Goal: Complete application form

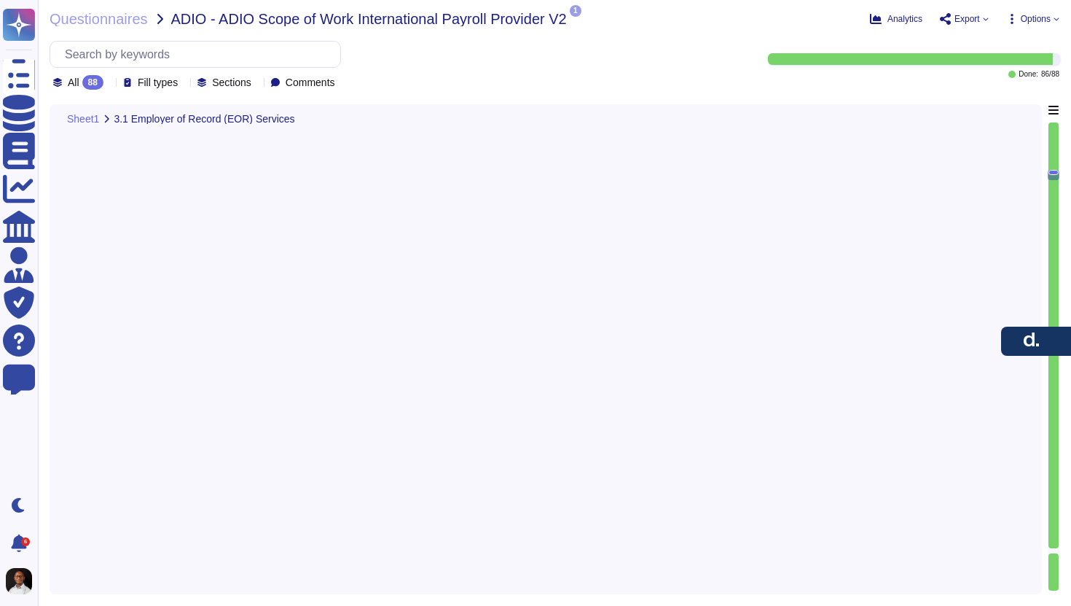
type textarea "[PERSON_NAME] provides a comprehensive benefits administration platform that ef…"
type textarea "[PERSON_NAME] provides comprehensive HR support, including guidance on labor la…"
type textarea "[PERSON_NAME] ensures compliance with labor laws through a comprehensive approa…"
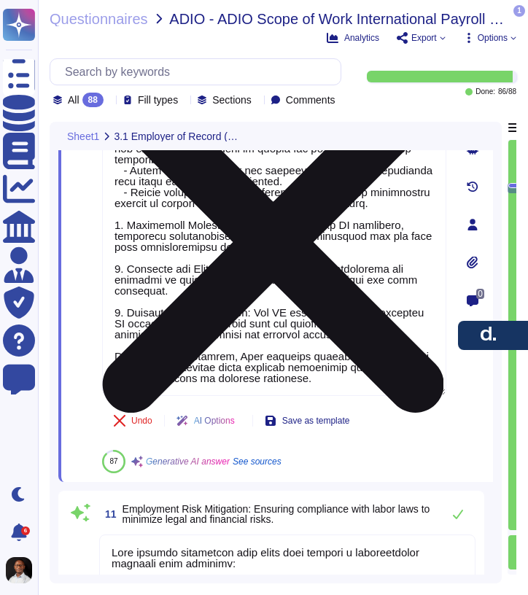
scroll to position [2912, 0]
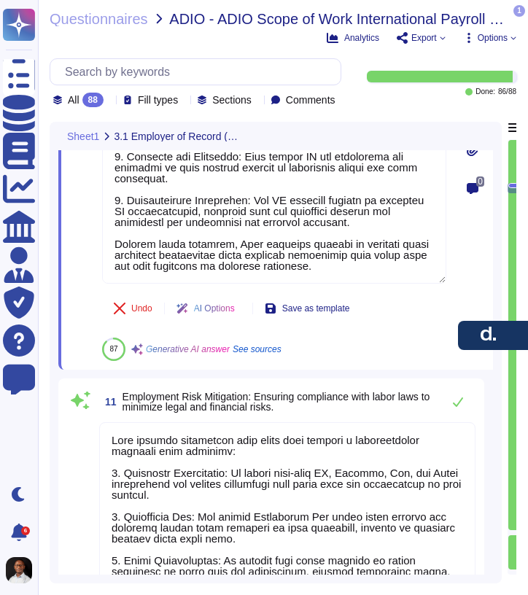
type textarea "[PERSON_NAME] Global Payroll streamlines the management of independent contract…"
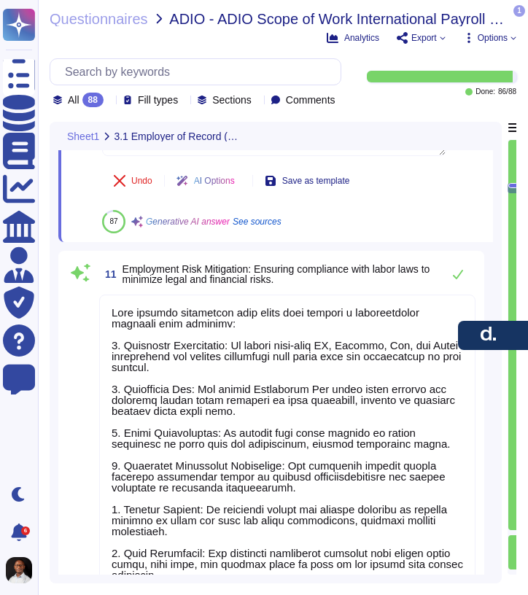
scroll to position [3145, 0]
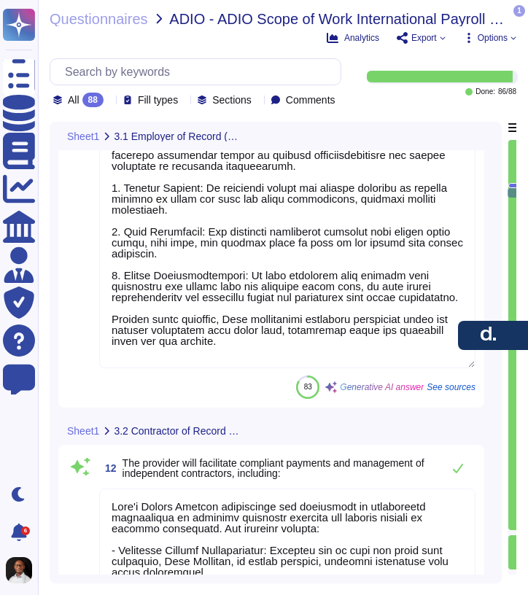
type textarea "In COR, we classify contractors on behalf of the Customer to ensure proper clas…"
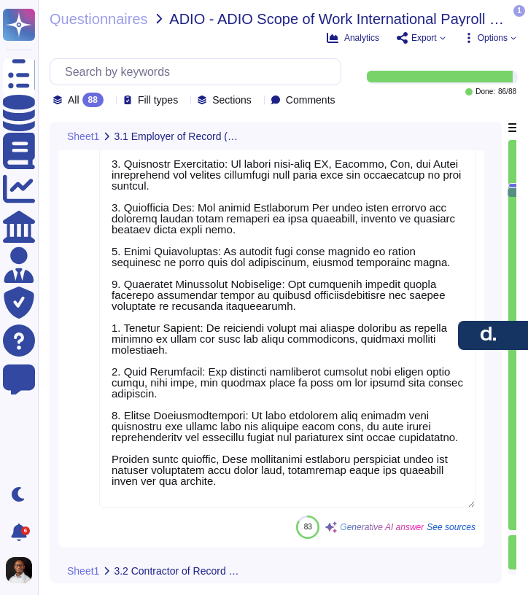
scroll to position [0, 0]
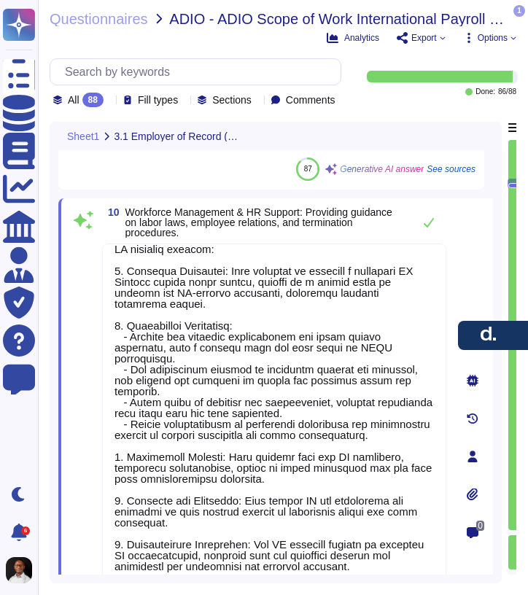
type textarea "[PERSON_NAME] provides a comprehensive benefits administration platform that ef…"
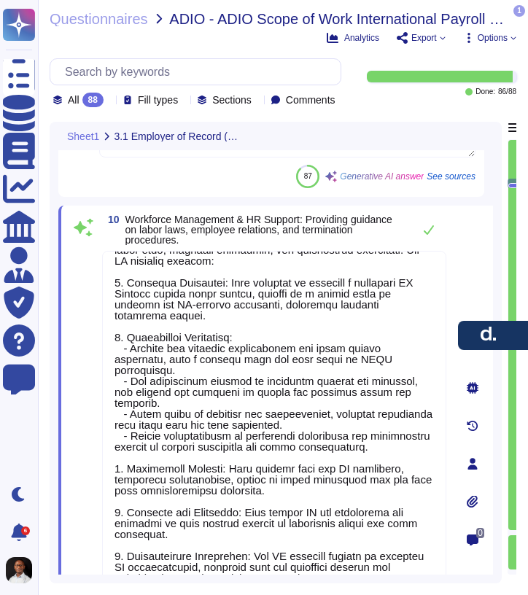
scroll to position [34, 0]
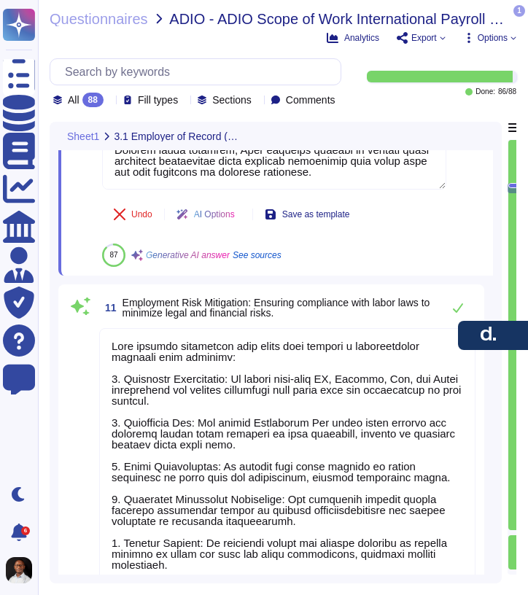
type textarea "[PERSON_NAME] Global Payroll streamlines the management of independent contract…"
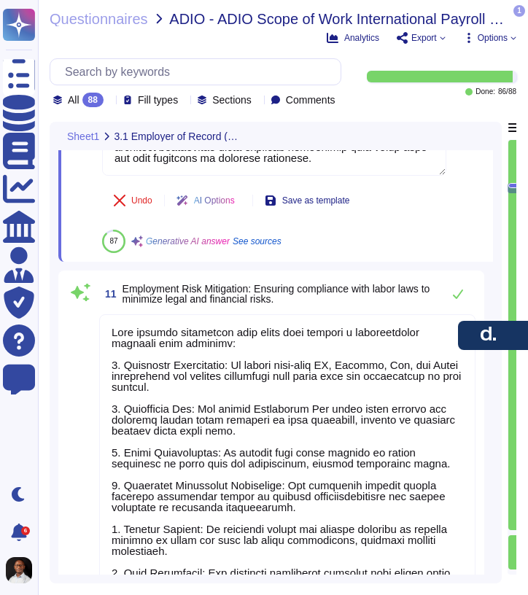
scroll to position [1, 0]
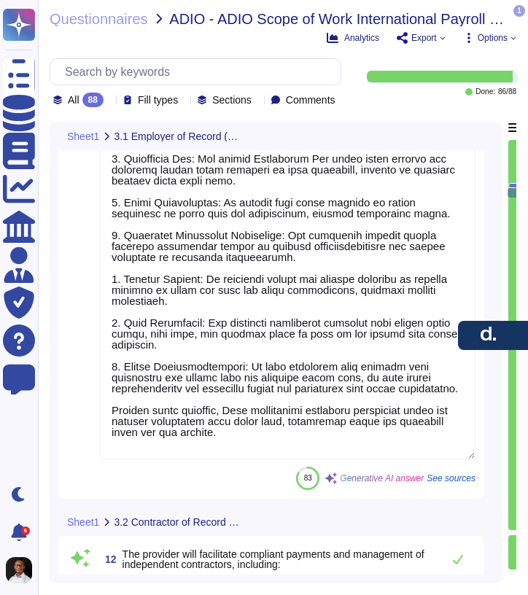
type textarea "In COR, we classify contractors on behalf of the Customer to ensure proper clas…"
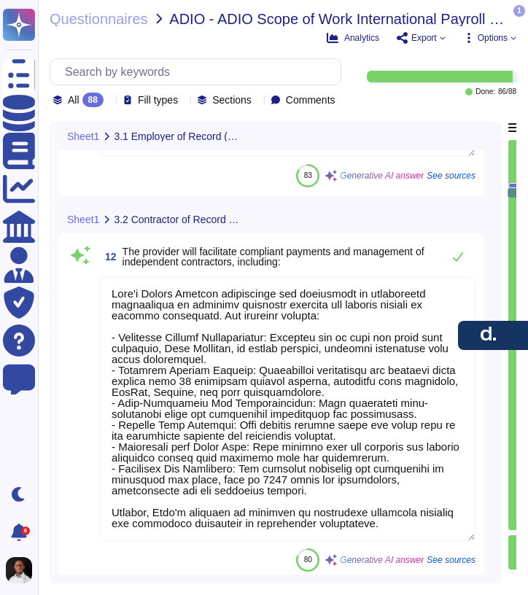
type textarea "[PERSON_NAME] has a contract management process that includes reviewing, drafti…"
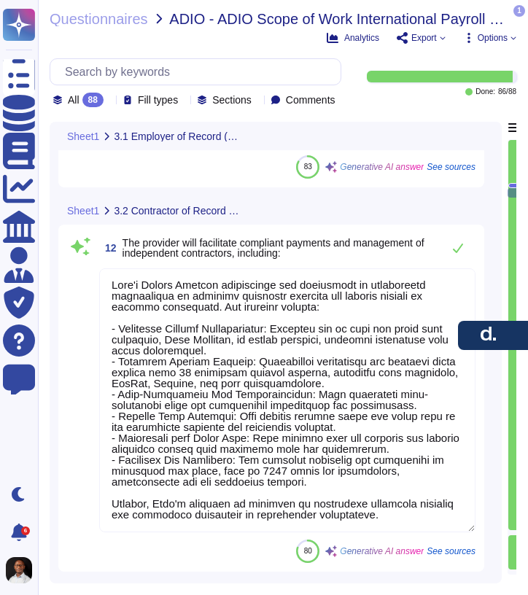
scroll to position [3675, 0]
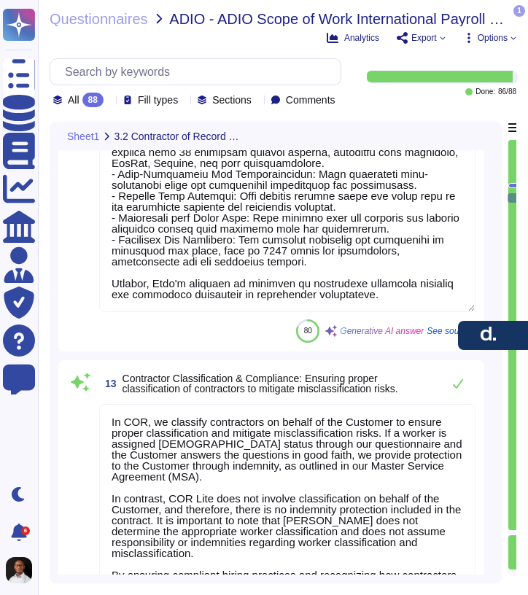
type textarea "[PERSON_NAME] payment processing system is designed to manage timely and compli…"
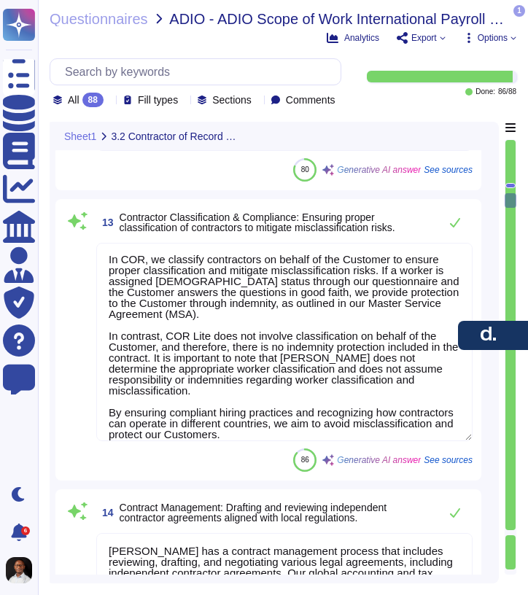
scroll to position [4053, 0]
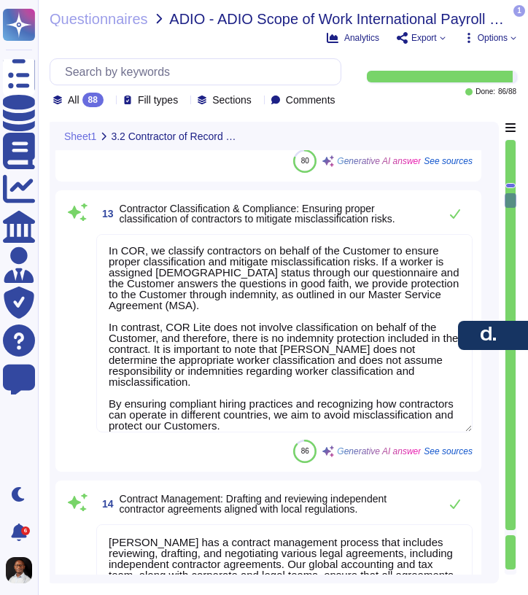
click at [175, 287] on textarea "In COR, we classify contractors on behalf of the Customer to ensure proper clas…" at bounding box center [284, 333] width 376 height 198
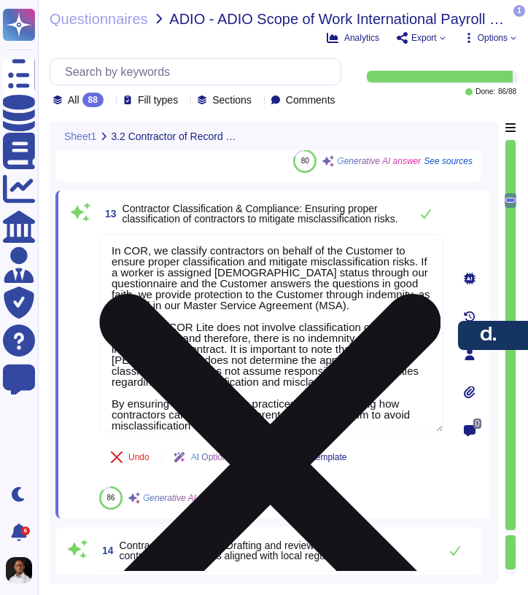
drag, startPoint x: 112, startPoint y: 264, endPoint x: 393, endPoint y: 321, distance: 287.2
click at [393, 321] on textarea "In COR, we classify contractors on behalf of the Customer to ensure proper clas…" at bounding box center [271, 333] width 344 height 198
click at [329, 306] on textarea "In COR, we classify contractors on behalf of the Customer to ensure proper clas…" at bounding box center [271, 333] width 344 height 198
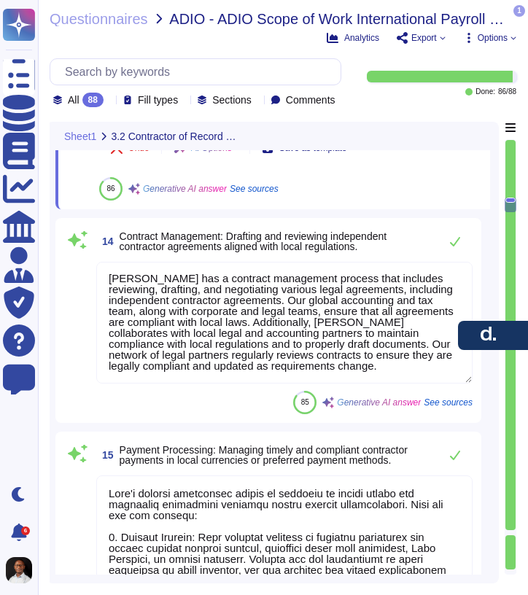
scroll to position [4372, 0]
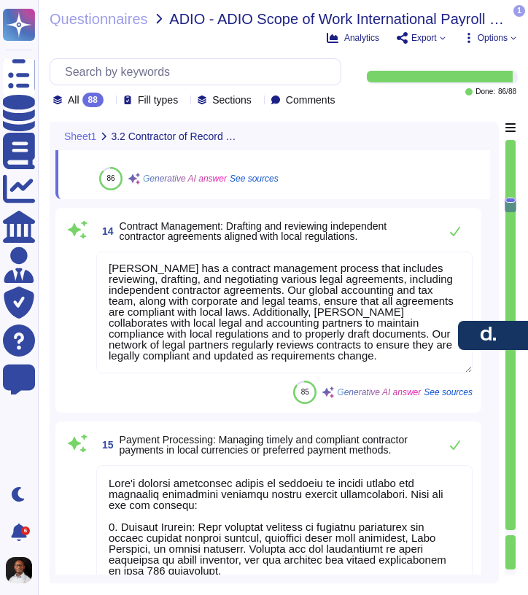
type textarea "[PERSON_NAME] provides comprehensive services for tax withholdings and reportin…"
drag, startPoint x: 107, startPoint y: 281, endPoint x: 310, endPoint y: 341, distance: 211.2
click at [305, 340] on textarea "[PERSON_NAME] has a contract management process that includes reviewing, drafti…" at bounding box center [284, 312] width 376 height 122
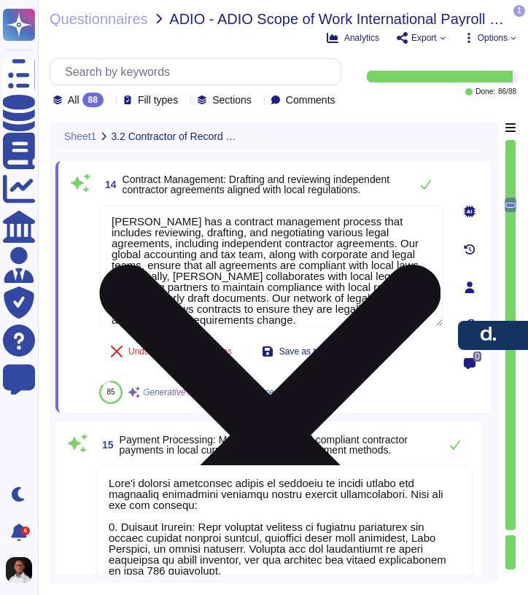
drag, startPoint x: 310, startPoint y: 341, endPoint x: 342, endPoint y: 341, distance: 32.1
click at [342, 327] on textarea "[PERSON_NAME] has a contract management process that includes reviewing, drafti…" at bounding box center [271, 266] width 344 height 122
drag, startPoint x: 306, startPoint y: 337, endPoint x: 101, endPoint y: 236, distance: 228.2
click at [101, 236] on textarea "[PERSON_NAME] has a contract management process that includes reviewing, drafti…" at bounding box center [271, 266] width 344 height 122
click at [302, 259] on textarea "[PERSON_NAME] has a contract management process that includes reviewing, drafti…" at bounding box center [271, 266] width 344 height 122
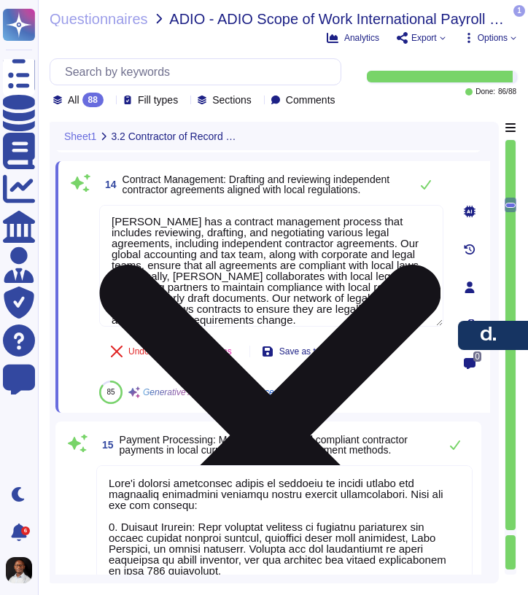
drag, startPoint x: 345, startPoint y: 262, endPoint x: 99, endPoint y: 234, distance: 247.2
click at [99, 234] on textarea "[PERSON_NAME] has a contract management process that includes reviewing, drafti…" at bounding box center [271, 266] width 344 height 122
click at [377, 297] on textarea "[PERSON_NAME] has a contract management process that includes reviewing, drafti…" at bounding box center [271, 266] width 344 height 122
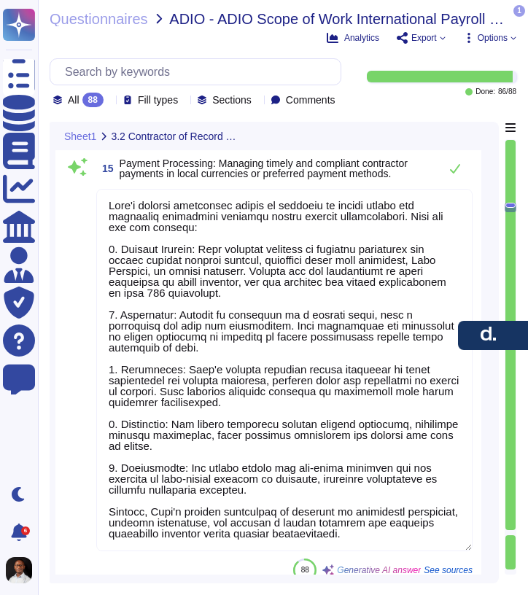
scroll to position [4646, 0]
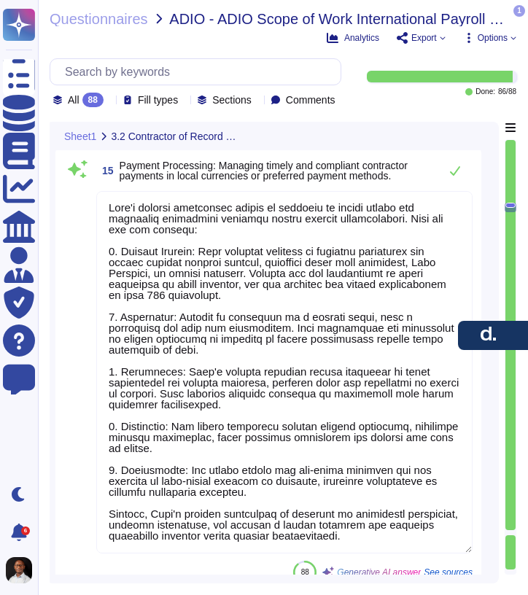
drag, startPoint x: 108, startPoint y: 221, endPoint x: 337, endPoint y: 507, distance: 366.1
click at [337, 507] on textarea at bounding box center [284, 372] width 376 height 362
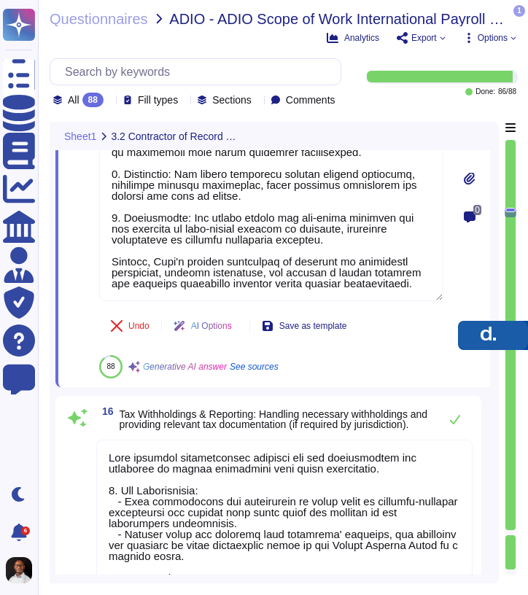
type textarea "[PERSON_NAME] ensures adherence to local labor and tax laws applicable to contr…"
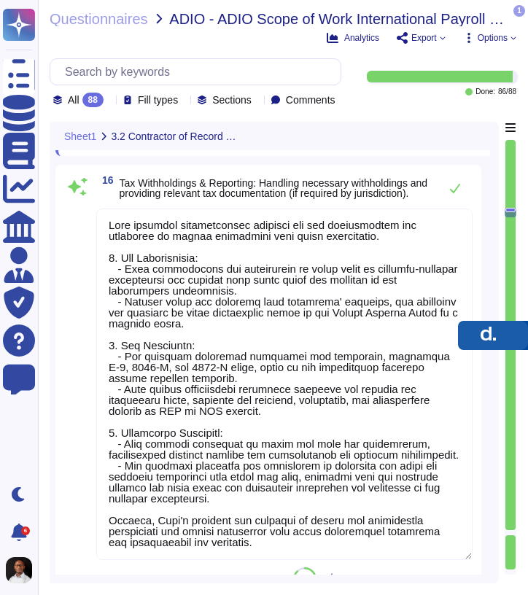
scroll to position [5084, 0]
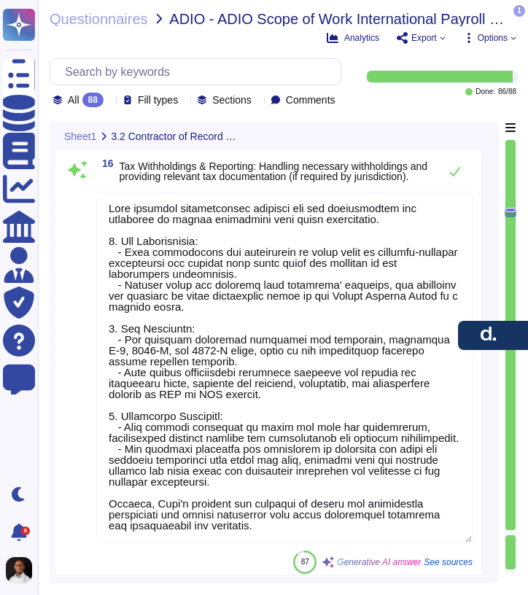
click at [217, 461] on textarea at bounding box center [284, 367] width 376 height 351
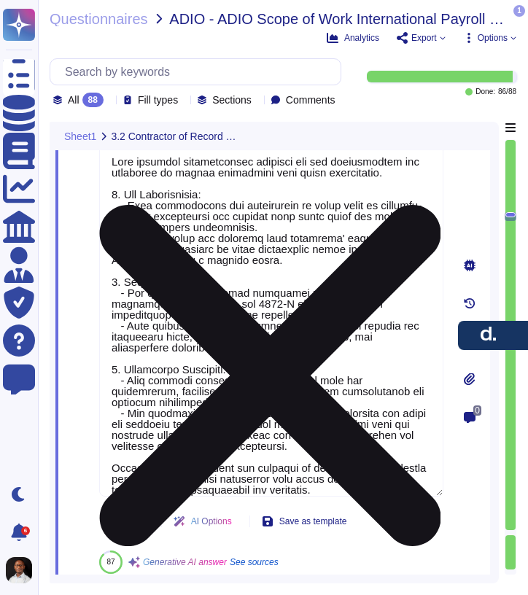
click at [217, 461] on textarea at bounding box center [271, 320] width 344 height 351
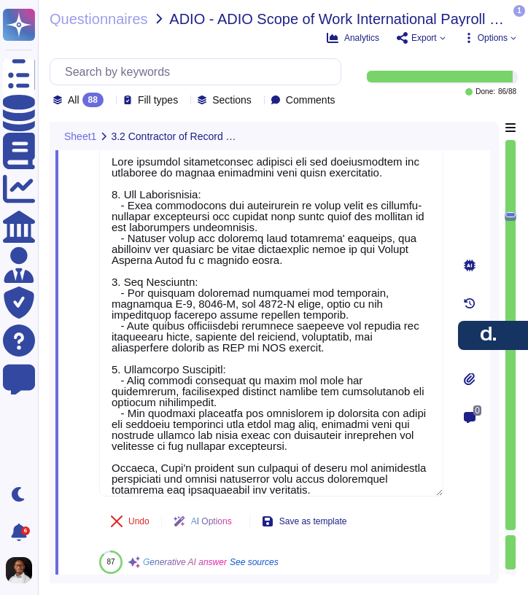
scroll to position [0, 0]
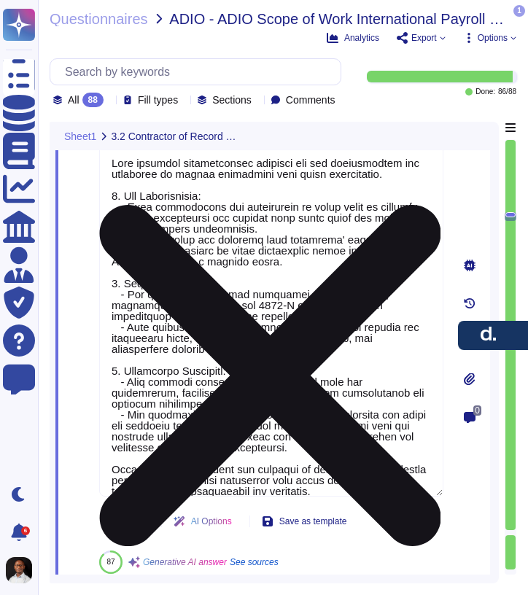
drag, startPoint x: 387, startPoint y: 461, endPoint x: 156, endPoint y: 165, distance: 376.0
click at [156, 165] on textarea at bounding box center [271, 320] width 344 height 351
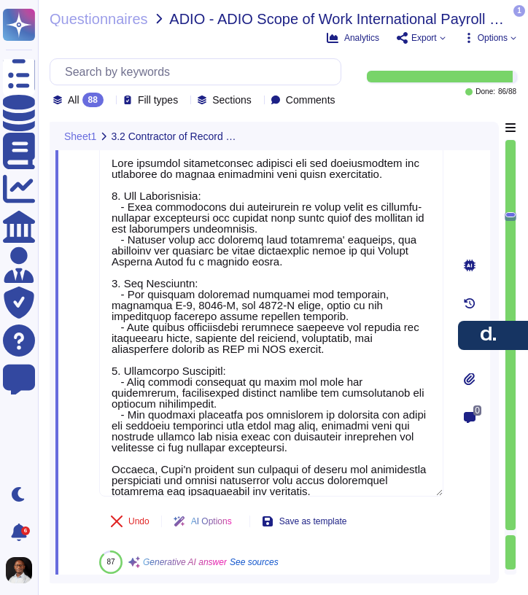
scroll to position [12, 0]
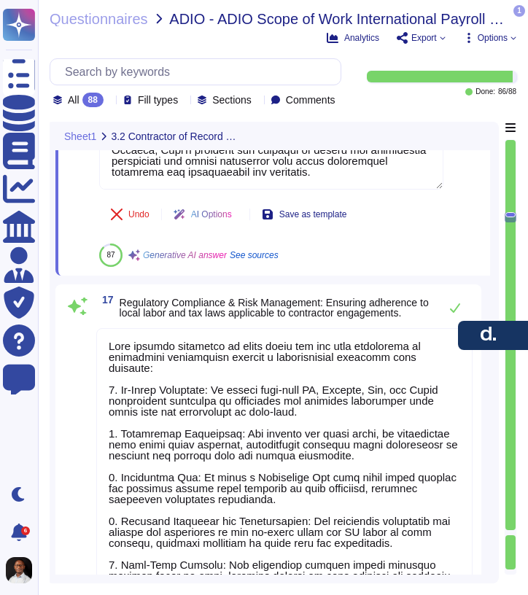
type textarea "Carta's services are available globally, serving clients across [GEOGRAPHIC_DAT…"
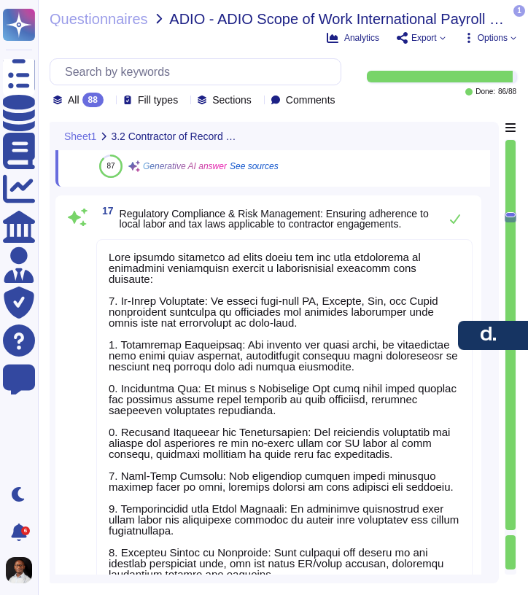
scroll to position [1, 0]
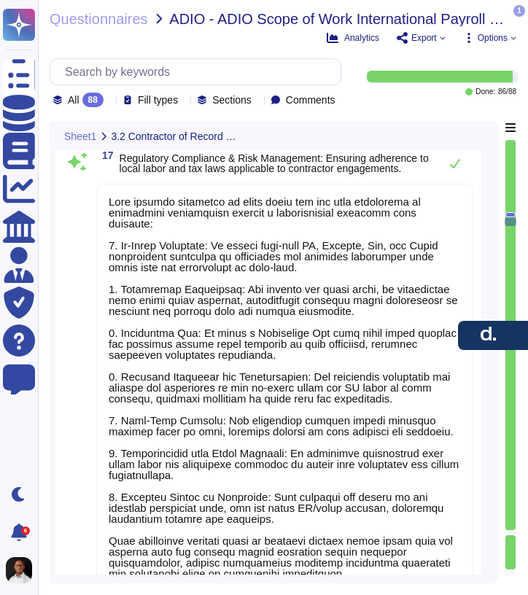
type textarea "[STREET_ADDRESS][US_STATE]"
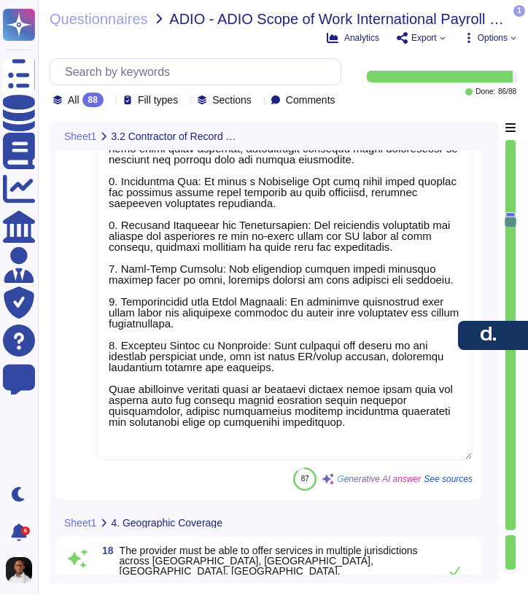
type textarea "No- The employer is required to make the payments by law. Bank payment files ca…"
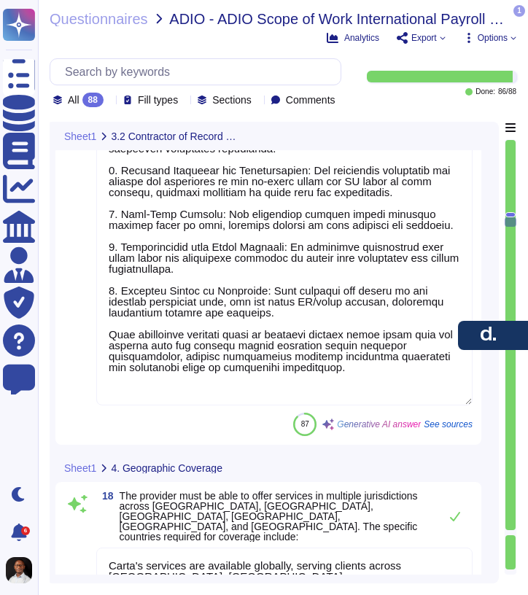
type textarea "Yes, we support EOR in [GEOGRAPHIC_DATA]."
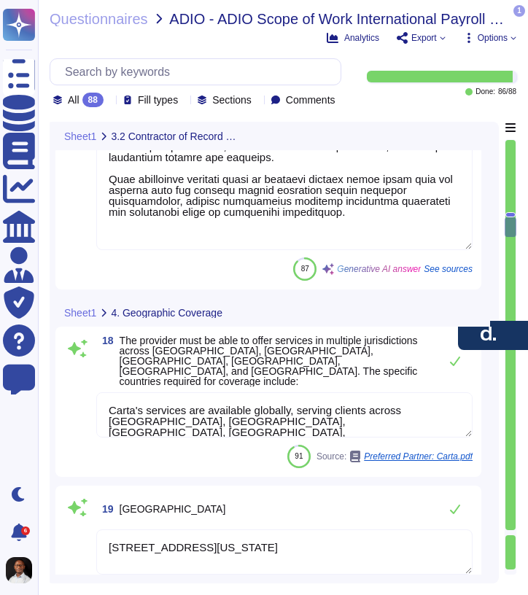
type textarea "[STREET_ADDRESS][US_STATE]"
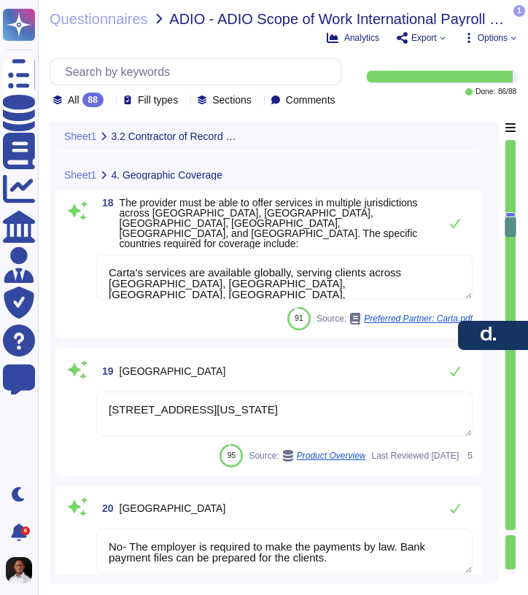
type textarea "No- The employer is required to make the payments by law. Bank payment files ca…"
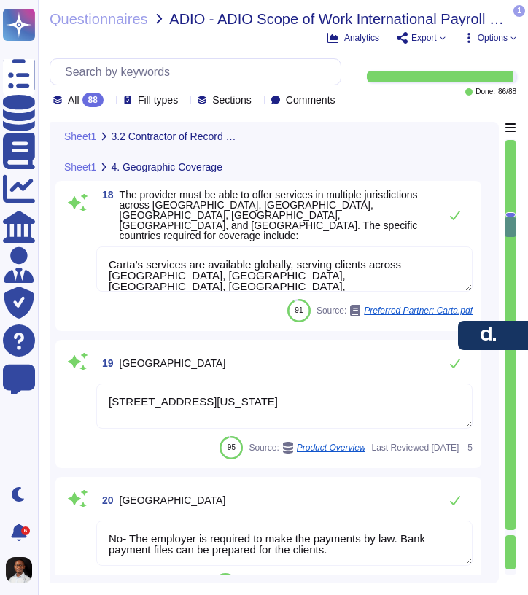
click at [188, 273] on textarea "Carta's services are available globally, serving clients across [GEOGRAPHIC_DAT…" at bounding box center [284, 268] width 376 height 45
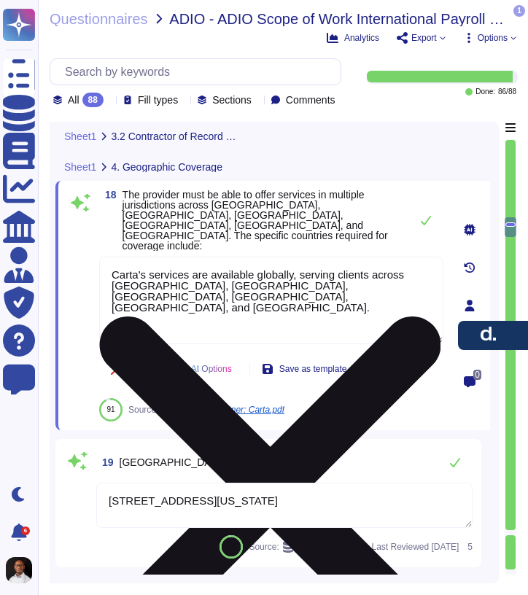
drag, startPoint x: 417, startPoint y: 281, endPoint x: 103, endPoint y: 252, distance: 314.7
click at [103, 257] on textarea "Carta's services are available globally, serving clients across [GEOGRAPHIC_DAT…" at bounding box center [271, 300] width 344 height 87
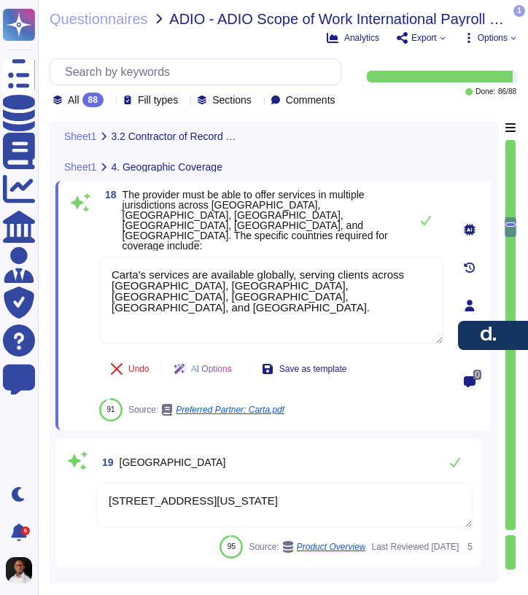
click at [179, 242] on span "The provider must be able to offer services in multiple jurisdictions across [G…" at bounding box center [254, 220] width 265 height 63
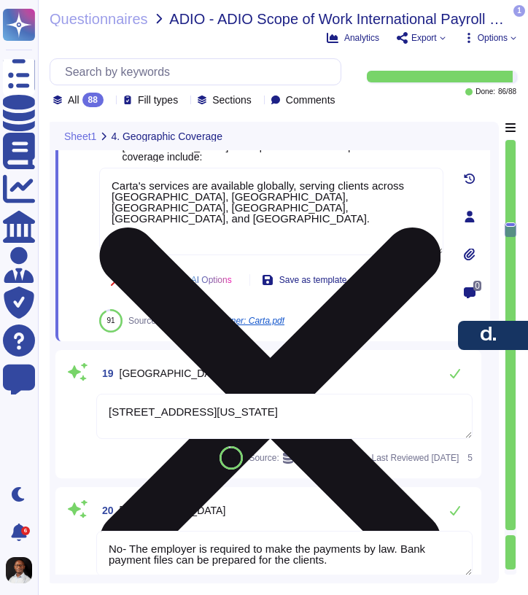
type textarea "No- The employer is required to make the payments by law. Bank payment files ca…"
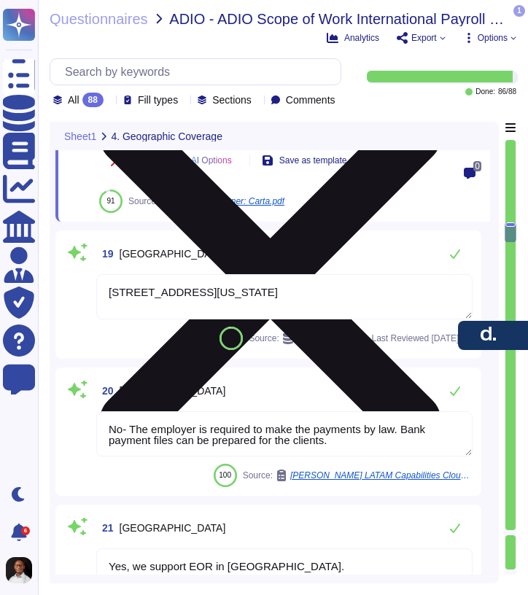
scroll to position [6228, 0]
type textarea "Yes, we provide services in [GEOGRAPHIC_DATA]."
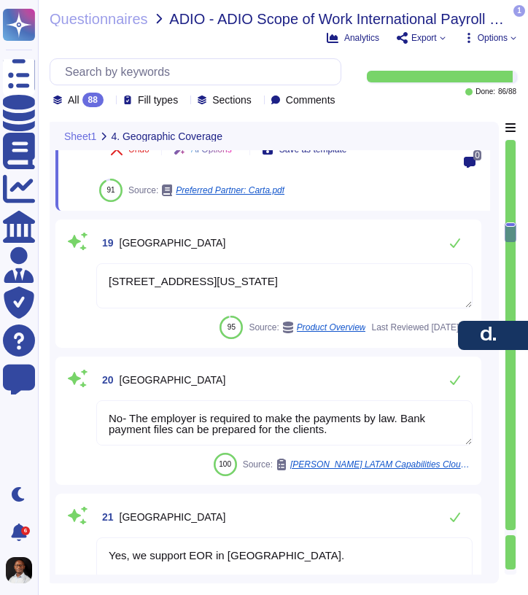
scroll to position [1, 0]
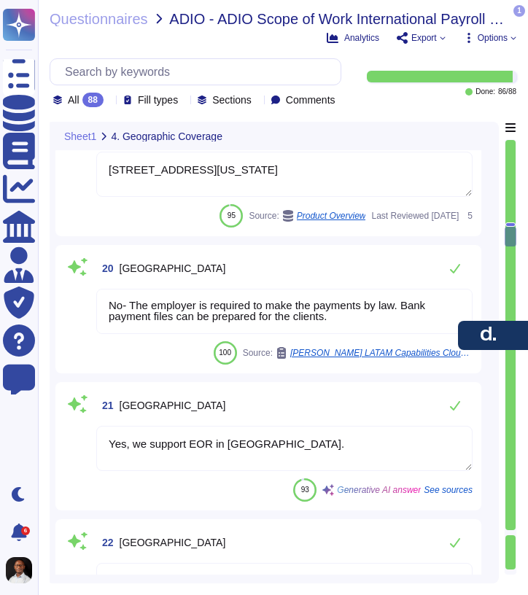
type textarea "[STREET_ADDRESS][US_STATE]"
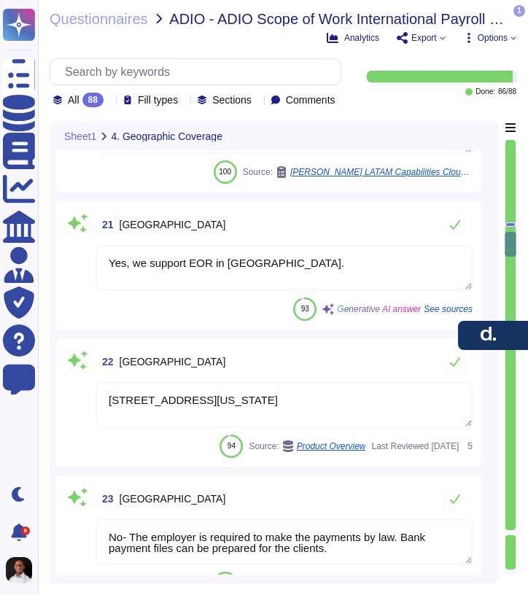
type textarea "Yes, we provide [PERSON_NAME] Equity Services in [GEOGRAPHIC_DATA]."
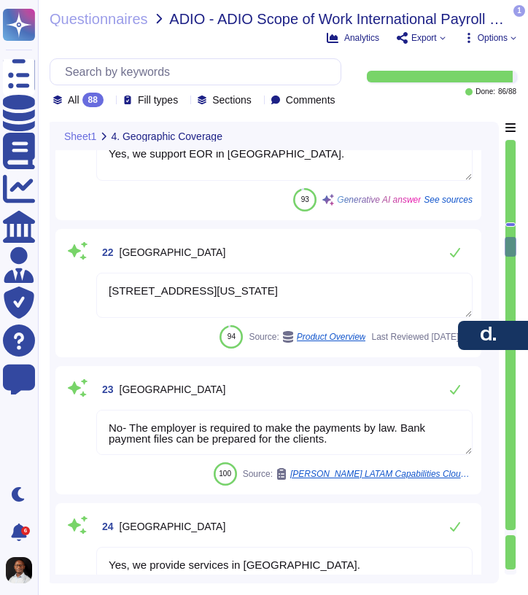
type textarea "[STREET_ADDRESS][US_STATE]"
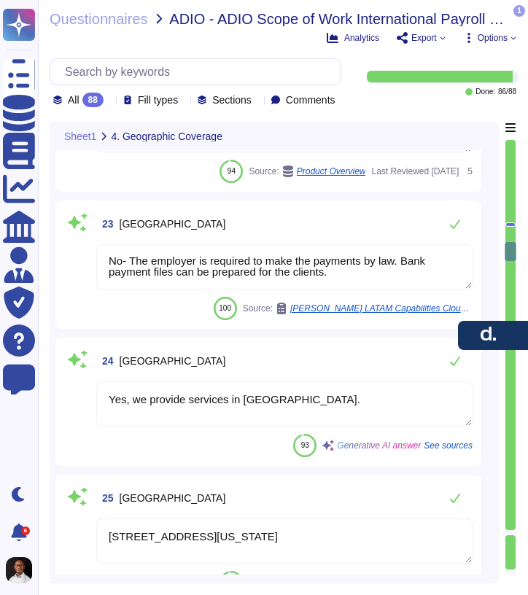
type textarea "Yes, we provide [PERSON_NAME] Equity Services in [GEOGRAPHIC_DATA]."
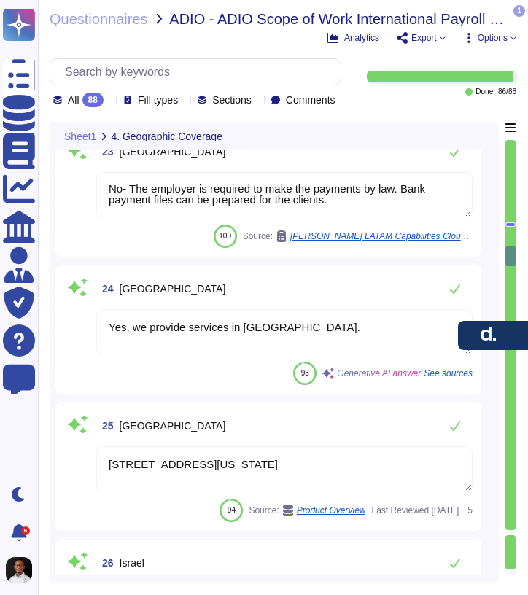
type textarea "Yes, we provide [PERSON_NAME] Equity Services in [GEOGRAPHIC_DATA]. However, pl…"
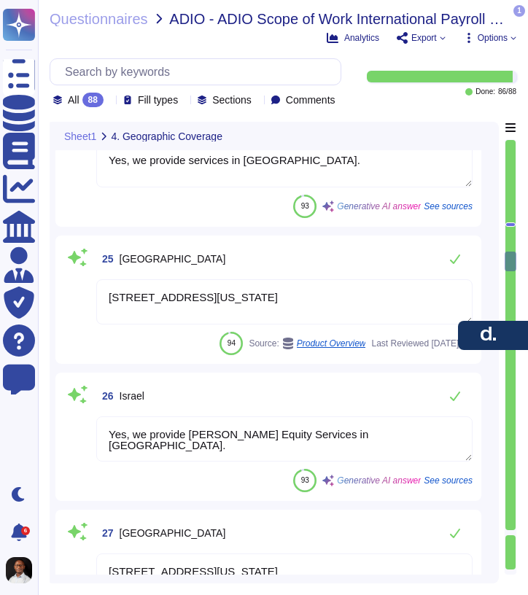
type textarea "[STREET_ADDRESS][US_STATE]"
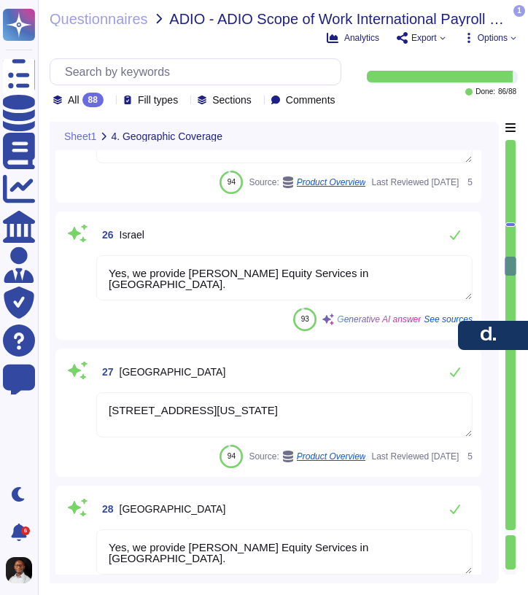
type textarea "[STREET_ADDRESS][US_STATE]"
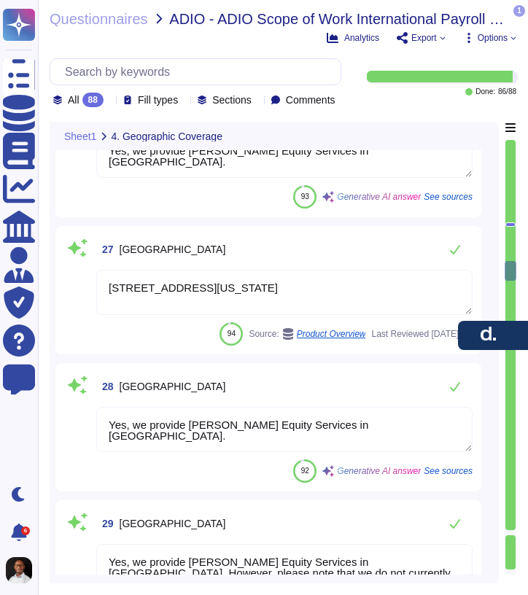
type textarea "[Add country specific dashboard] [Link]"
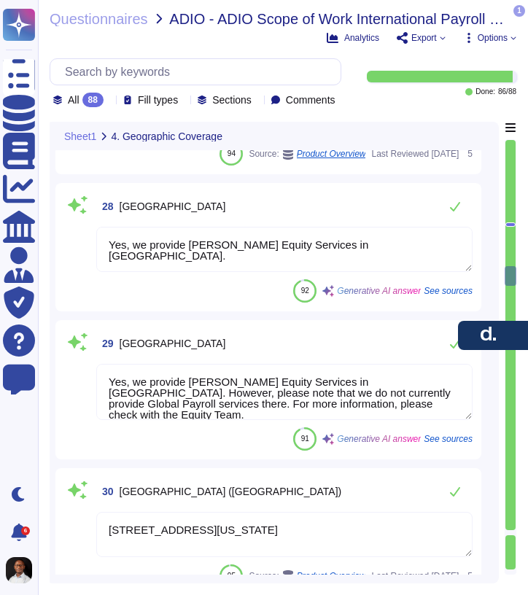
type textarea "Lore ipsumdolo sitametc ADI elitsedd ei tem incididun utlaboree: - Dolorem - Al…"
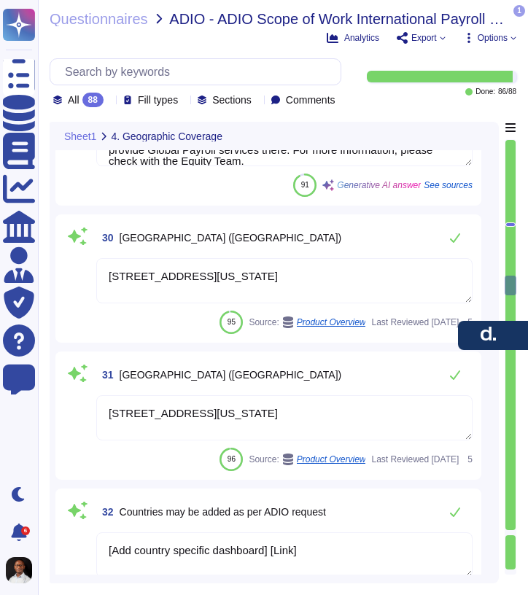
scroll to position [7629, 0]
